Goal: Find specific page/section: Find specific page/section

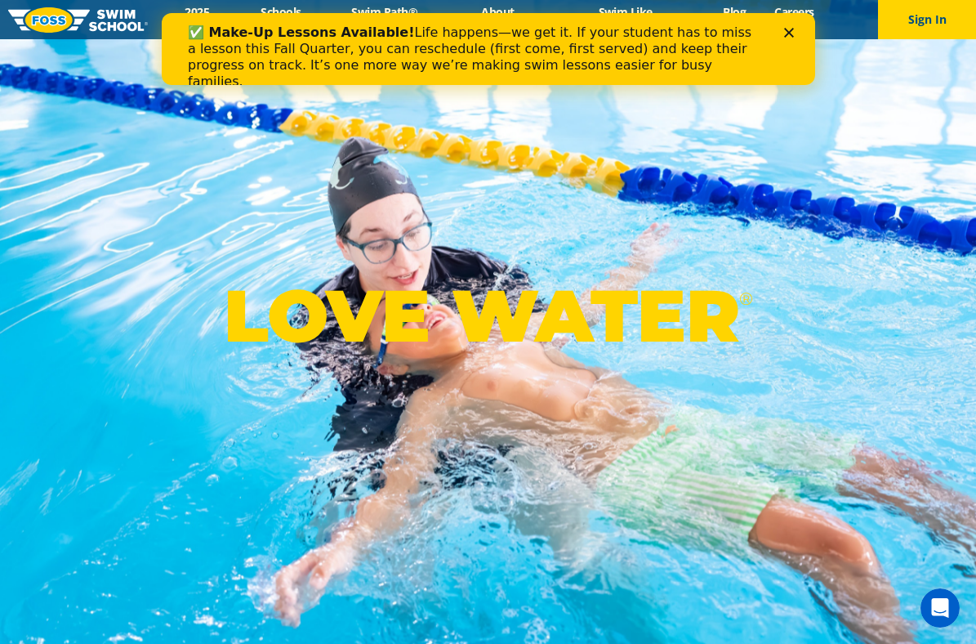
click at [782, 29] on div "✅ Make-Up Lessons Available! Life happens—we get it. If your student has to mis…" at bounding box center [487, 57] width 601 height 75
click at [791, 35] on polygon "Close" at bounding box center [788, 33] width 10 height 10
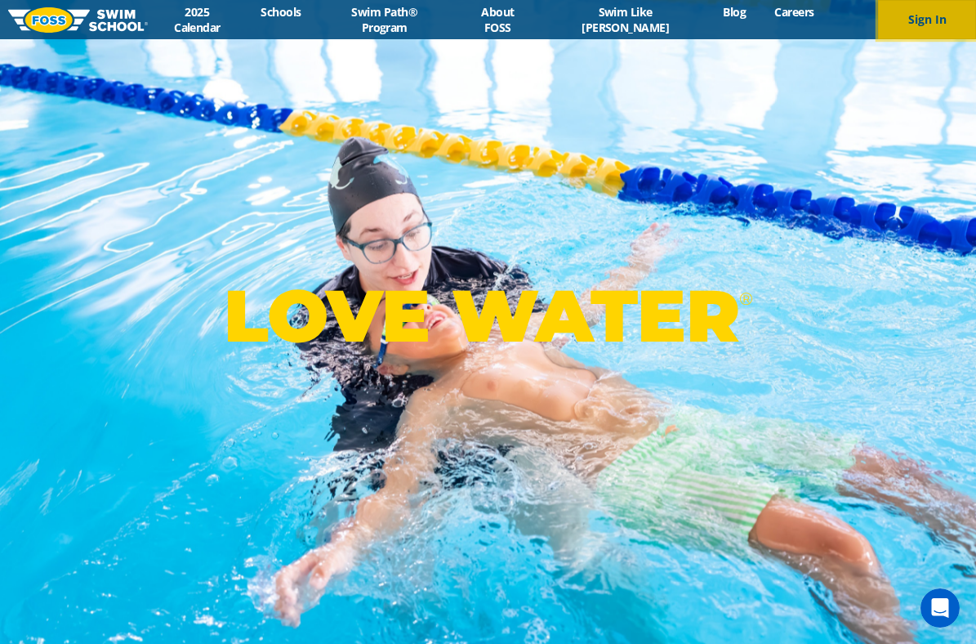
click at [913, 17] on button "Sign In" at bounding box center [927, 19] width 98 height 39
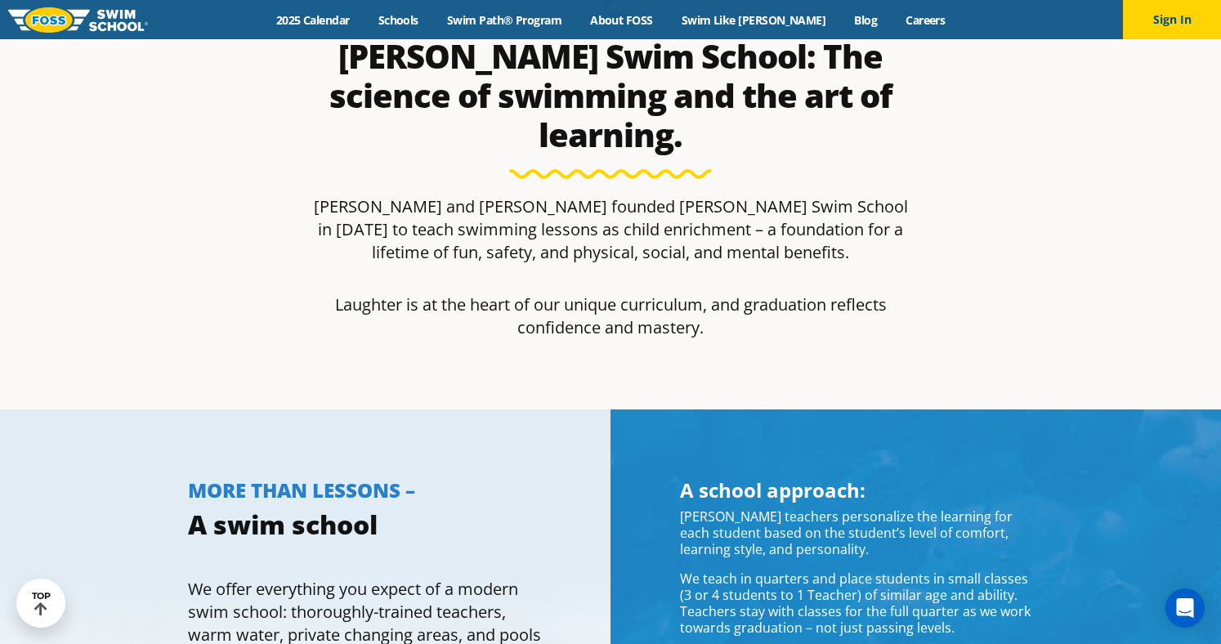
scroll to position [1110, 0]
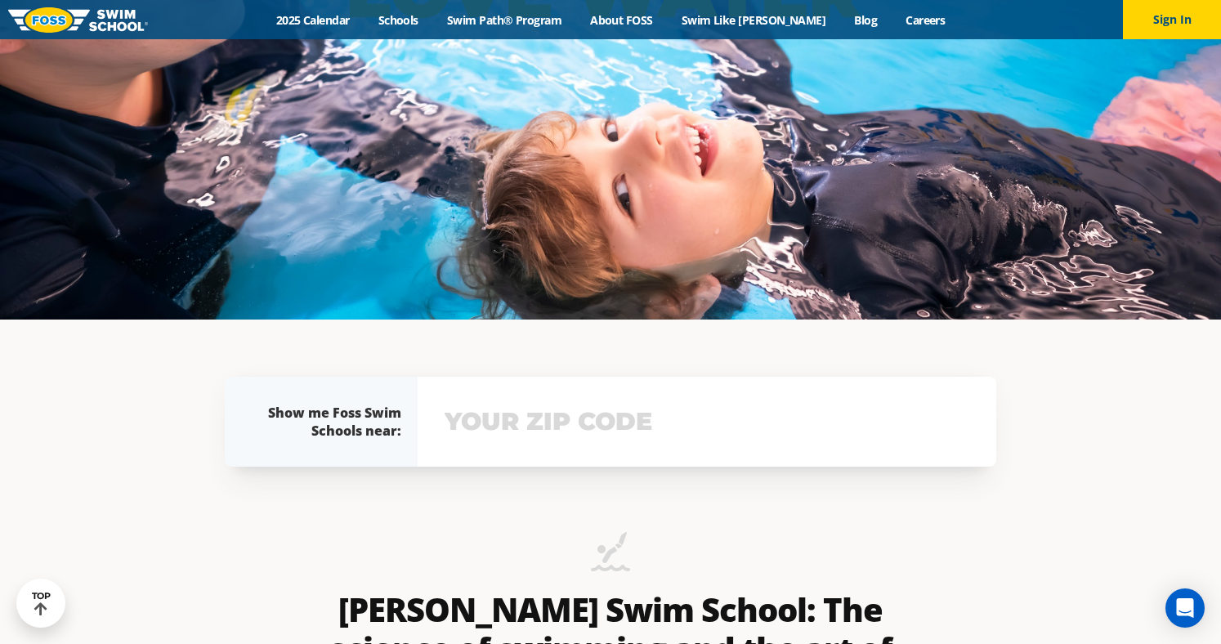
click at [556, 444] on input "text" at bounding box center [706, 421] width 533 height 47
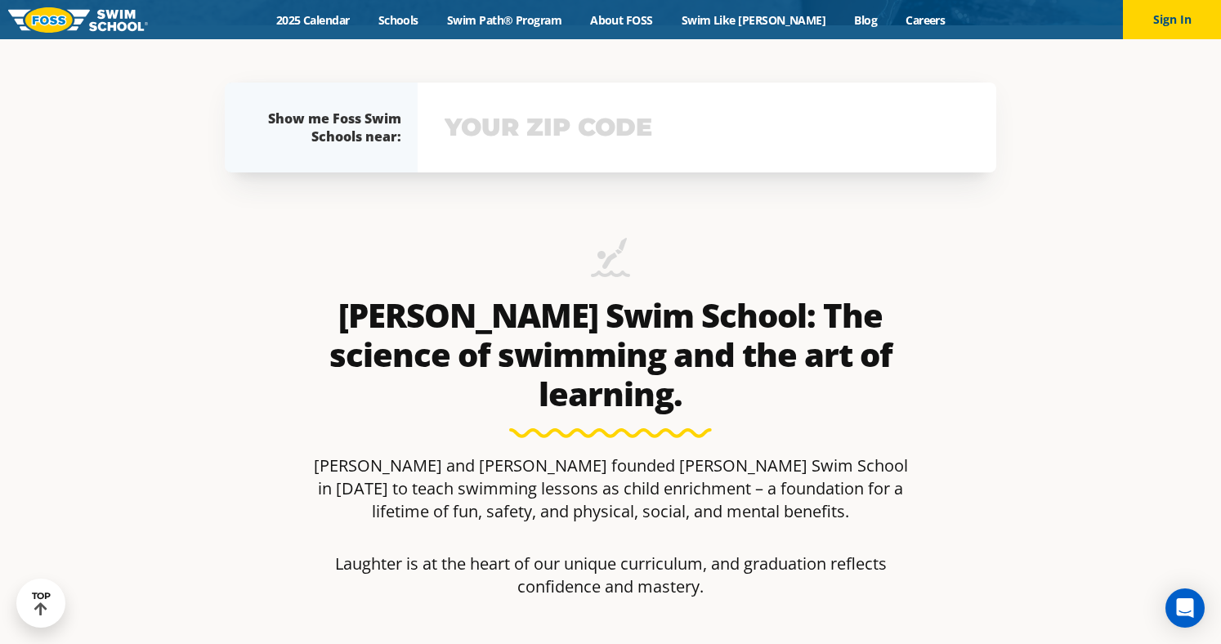
scroll to position [619, 0]
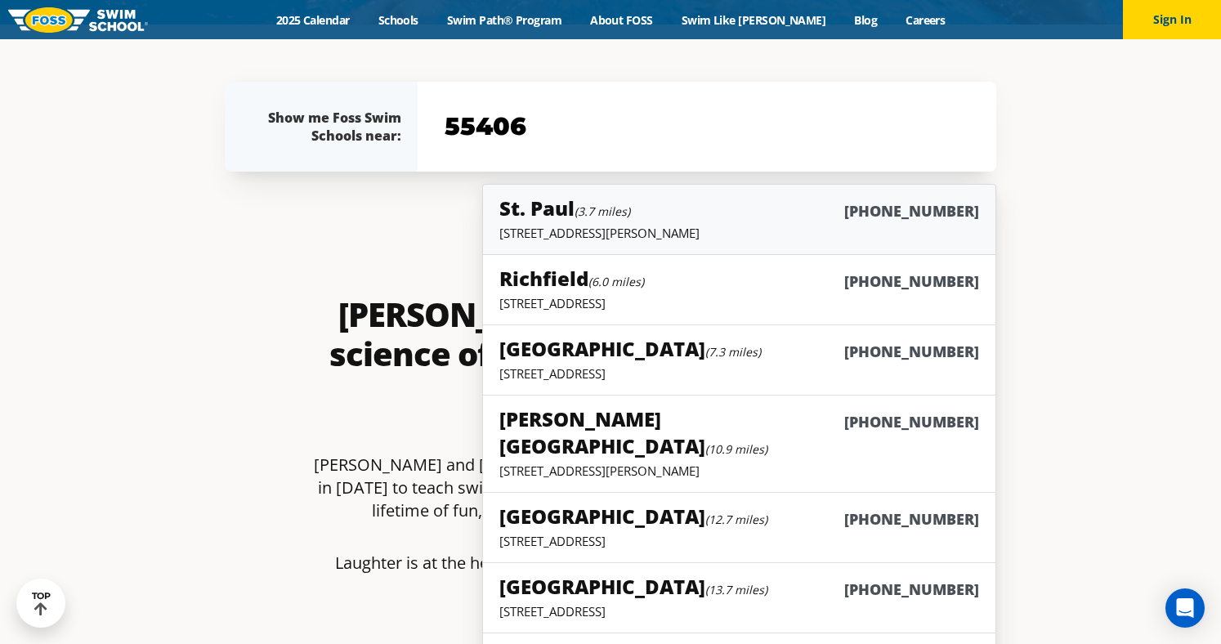
type input "55406"
click at [716, 216] on div "St. [PERSON_NAME] (3.7 miles) [PHONE_NUMBER]" at bounding box center [739, 209] width 480 height 30
